Goal: Task Accomplishment & Management: Manage account settings

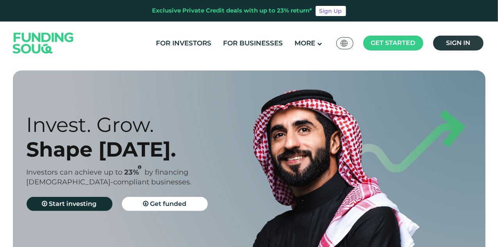
click at [458, 44] on span "Sign in" at bounding box center [458, 42] width 24 height 7
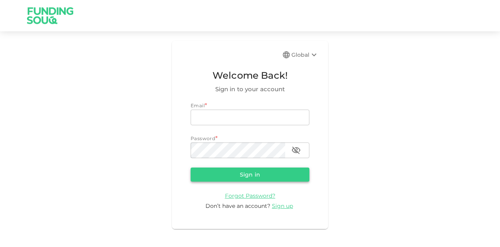
type input "mohanad.y.yasin@hotmail.com"
click at [227, 166] on form "Email * email mohanad.y.yasin@hotmail.com email Password * password password Si…" at bounding box center [250, 156] width 119 height 108
click at [224, 173] on button "Sign in" at bounding box center [250, 174] width 119 height 14
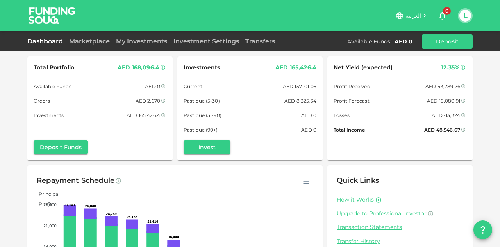
click at [105, 52] on div "Total Portfolio AED 168,096.4 Available Funds AED 0 Orders AED 2,670 Investment…" at bounding box center [250, 188] width 446 height 272
click at [105, 44] on link "Marketplace" at bounding box center [89, 41] width 47 height 7
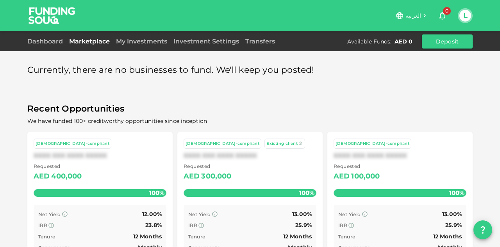
click at [150, 48] on div "Dashboard Marketplace My Investments Investment Settings Transfers Available Fu…" at bounding box center [250, 41] width 446 height 14
click at [149, 45] on div "My Investments" at bounding box center [141, 41] width 57 height 9
click at [149, 45] on link "My Investments" at bounding box center [141, 41] width 57 height 7
